Goal: Obtain resource: Download file/media

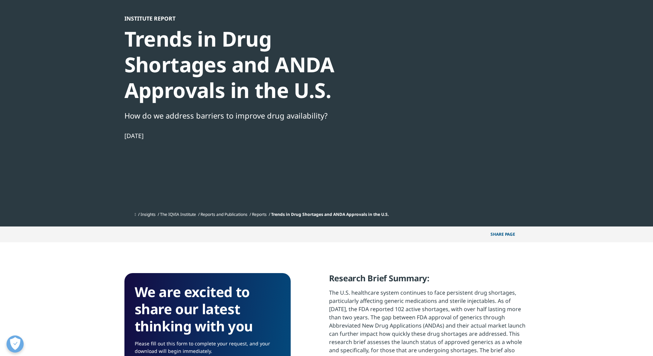
scroll to position [171, 0]
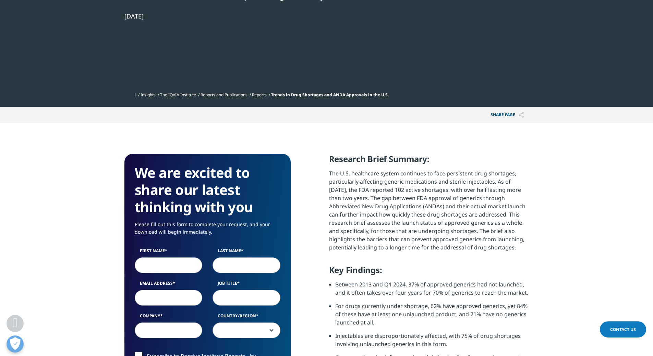
click at [169, 263] on input "First Name" at bounding box center [169, 265] width 68 height 16
type input "[PERSON_NAME]"
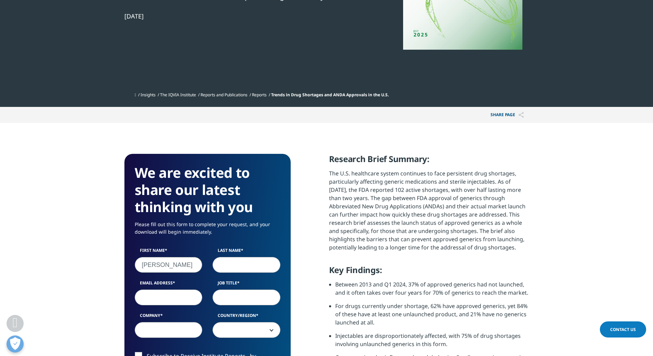
type input "PY"
type input "[PERSON_NAME][EMAIL_ADDRESS][DOMAIN_NAME]"
type input "Debiopharm International SA"
select select "[GEOGRAPHIC_DATA]"
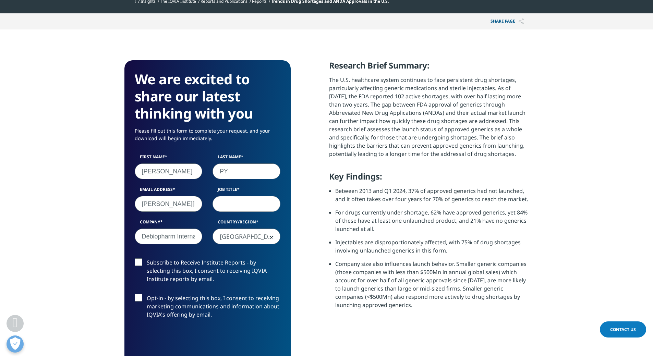
scroll to position [308, 0]
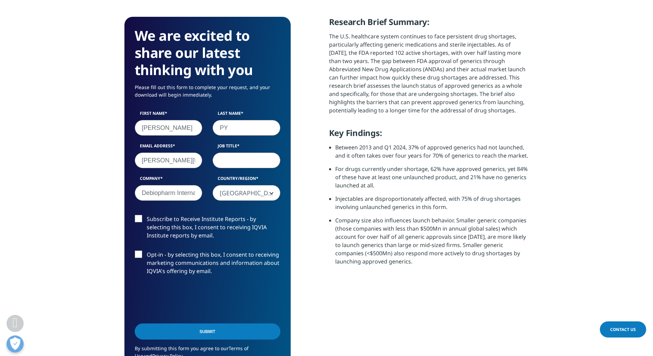
click at [245, 163] on input "Job Title" at bounding box center [246, 160] width 68 height 16
type input "Director, Market intelligence"
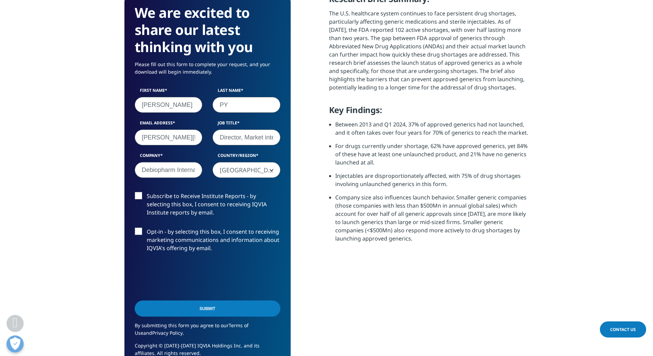
scroll to position [343, 0]
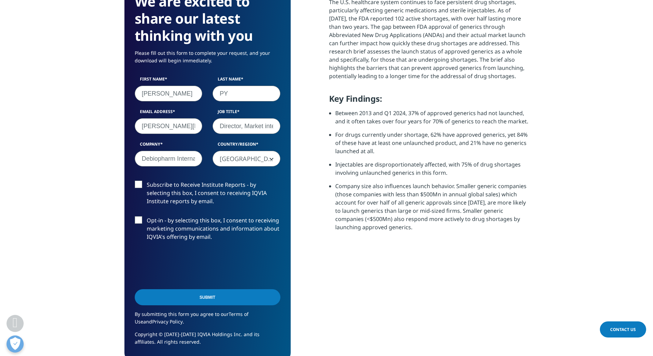
click at [141, 185] on label "Subscribe to Receive Institute Reports - by selecting this box, I consent to re…" at bounding box center [208, 195] width 146 height 28
click at [147, 181] on input "Subscribe to Receive Institute Reports - by selecting this box, I consent to re…" at bounding box center [147, 181] width 0 height 0
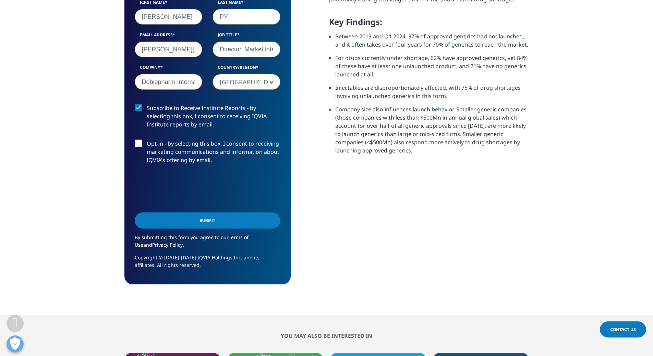
scroll to position [445, 0]
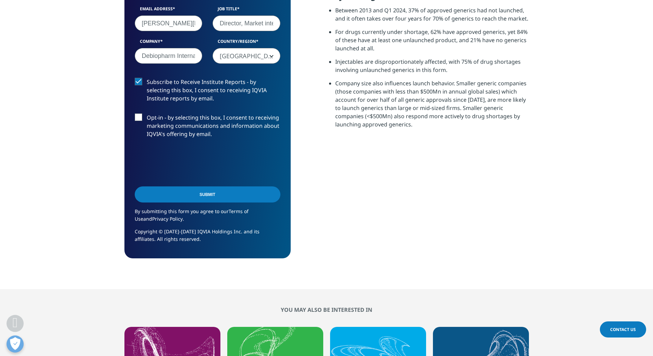
click at [210, 196] on input "Submit" at bounding box center [208, 194] width 146 height 16
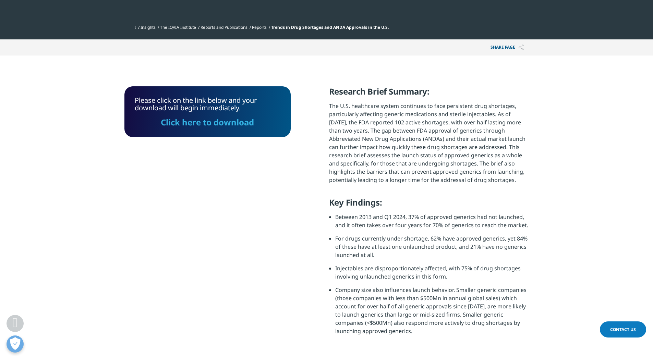
scroll to position [233, 0]
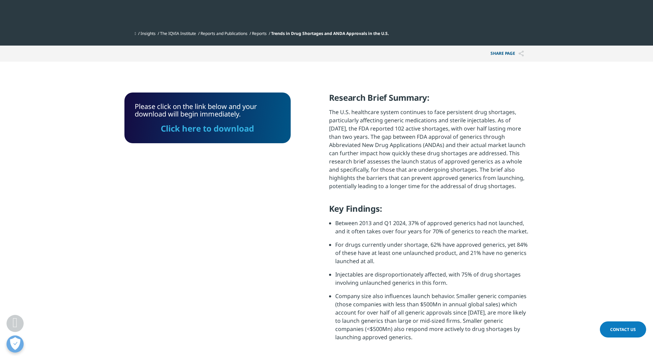
click at [220, 132] on link "Click here to download" at bounding box center [207, 128] width 93 height 11
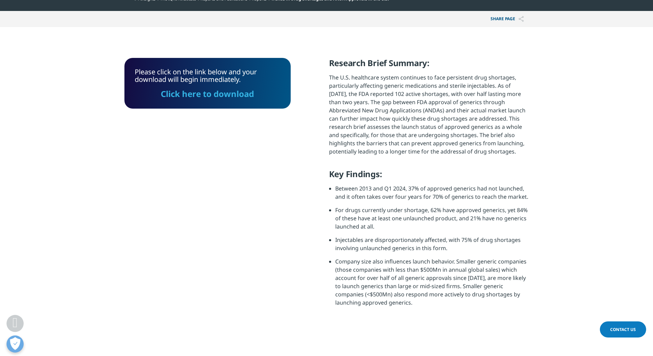
scroll to position [267, 0]
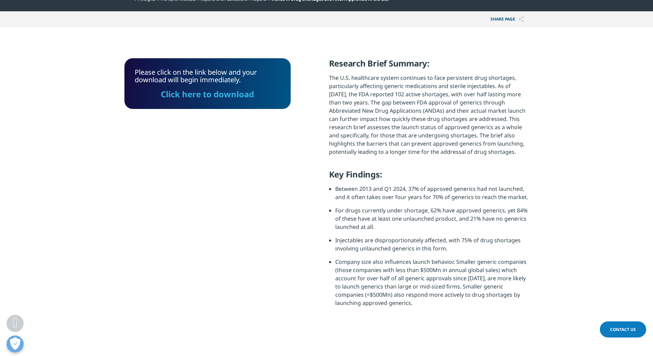
drag, startPoint x: 328, startPoint y: 63, endPoint x: 451, endPoint y: 308, distance: 274.5
click at [451, 308] on div "Please click on the link below and your download will begin immediately. Click …" at bounding box center [326, 193] width 404 height 271
copy div "Research Brief Summary: The U.S. healthcare system continues to face persistent…"
click at [212, 271] on div "Please click on the link below and your download will begin immediately. Click …" at bounding box center [207, 193] width 166 height 271
